Goal: Task Accomplishment & Management: Manage account settings

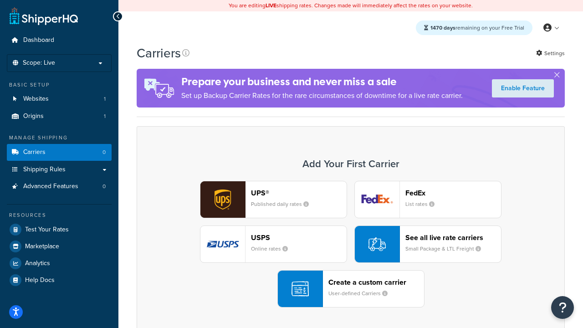
click at [351, 244] on div "UPS® Published daily rates FedEx List rates USPS Online rates See all live rate…" at bounding box center [350, 244] width 409 height 127
click at [453, 193] on header "FedEx" at bounding box center [453, 192] width 96 height 9
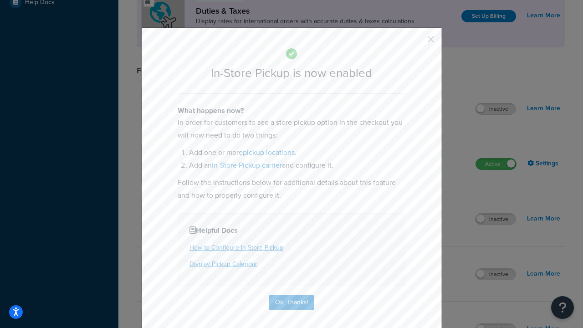
click at [417, 42] on button "button" at bounding box center [417, 42] width 2 height 2
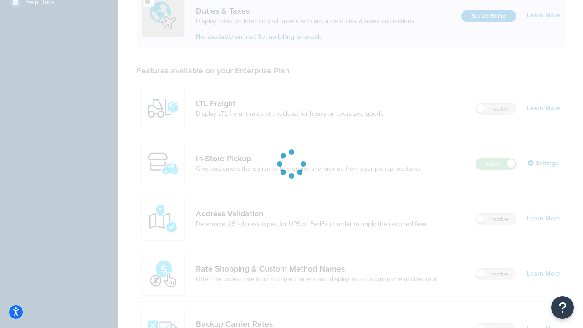
scroll to position [278, 0]
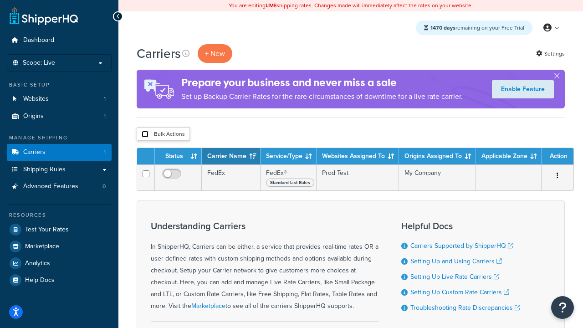
click at [145, 134] on input "checkbox" at bounding box center [145, 134] width 7 height 7
checkbox input "true"
click at [0, 0] on button "Delete" at bounding box center [0, 0] width 0 height 0
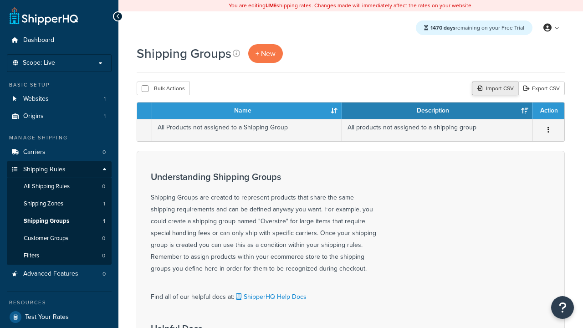
click at [493, 89] on div "Import CSV" at bounding box center [495, 88] width 46 height 14
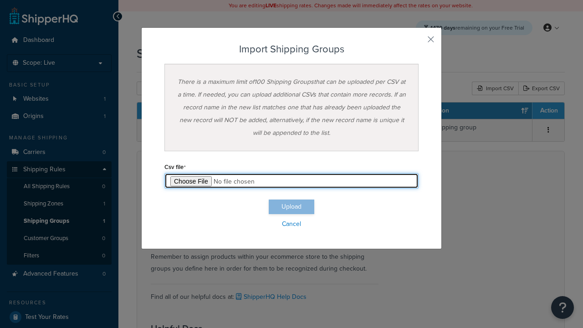
click at [291, 181] on input "file" at bounding box center [291, 180] width 254 height 15
type input "C:\fakepath\importShippingGroupsSuccess.csv"
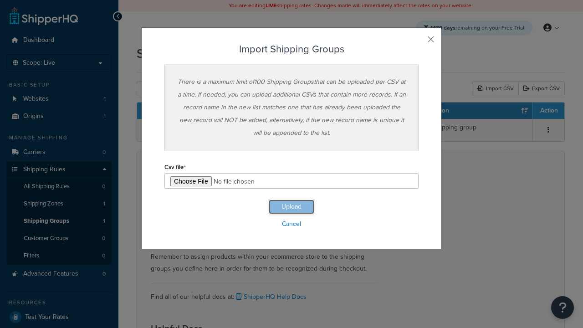
click at [291, 207] on button "Upload" at bounding box center [292, 206] width 46 height 15
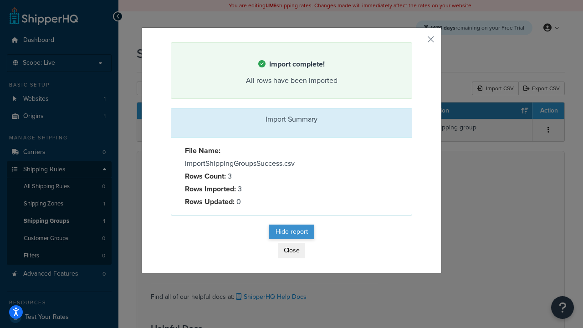
click at [291, 233] on button "Hide report" at bounding box center [292, 231] width 46 height 15
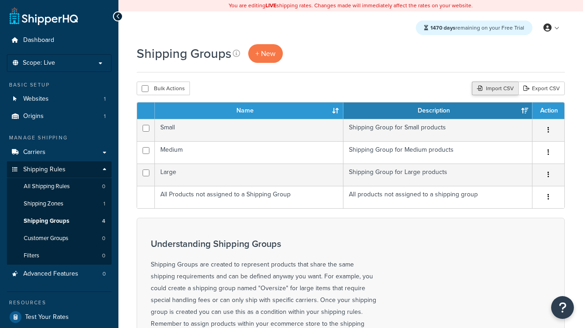
click at [493, 89] on div "Import CSV" at bounding box center [495, 88] width 46 height 14
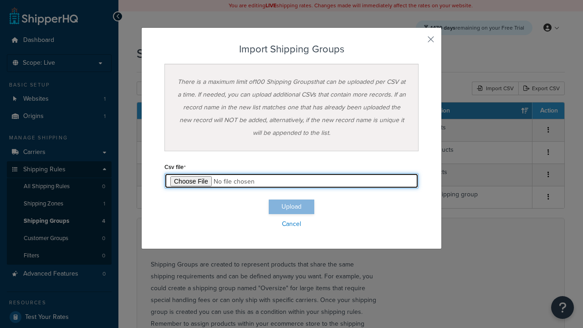
click at [291, 181] on input "file" at bounding box center [291, 180] width 254 height 15
type input "C:\fakepath\importShippingGroupsFailure.csv"
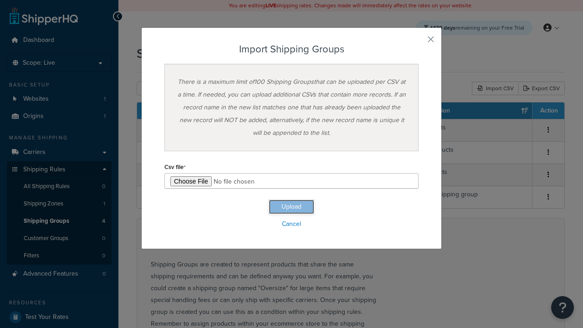
click at [291, 207] on button "Upload" at bounding box center [292, 206] width 46 height 15
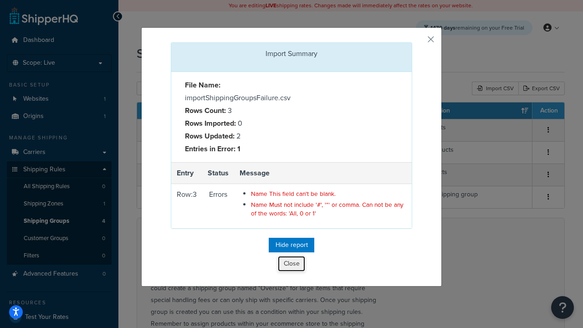
click at [291, 265] on button "Close" at bounding box center [291, 263] width 27 height 15
